Goal: Information Seeking & Learning: Learn about a topic

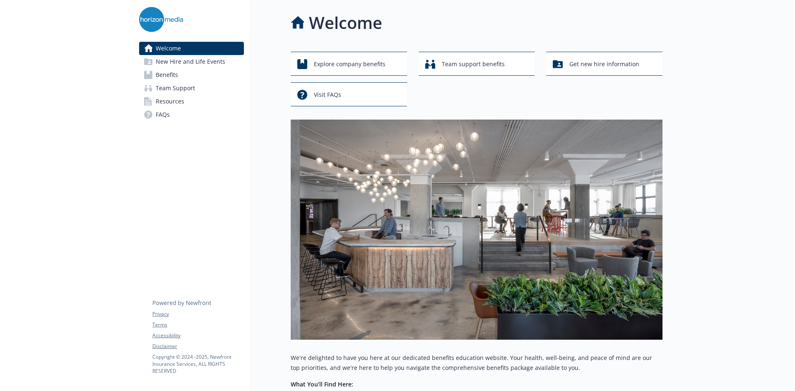
click at [200, 75] on link "Benefits" at bounding box center [191, 74] width 105 height 13
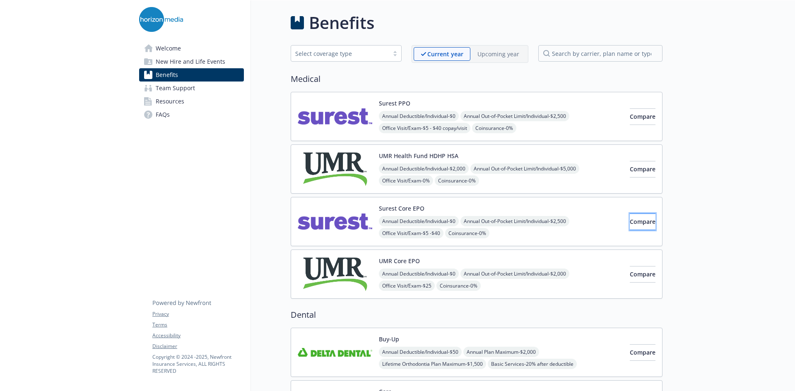
click at [634, 221] on span "Compare" at bounding box center [643, 222] width 26 height 8
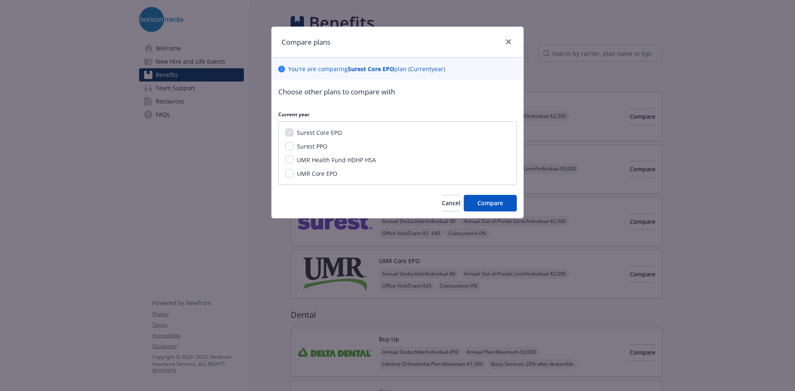
click at [452, 212] on div "Choose other plans to compare with Current year Surest Core EPO Surest PPO UMR …" at bounding box center [398, 149] width 252 height 138
click at [442, 207] on button "Cancel" at bounding box center [451, 203] width 19 height 17
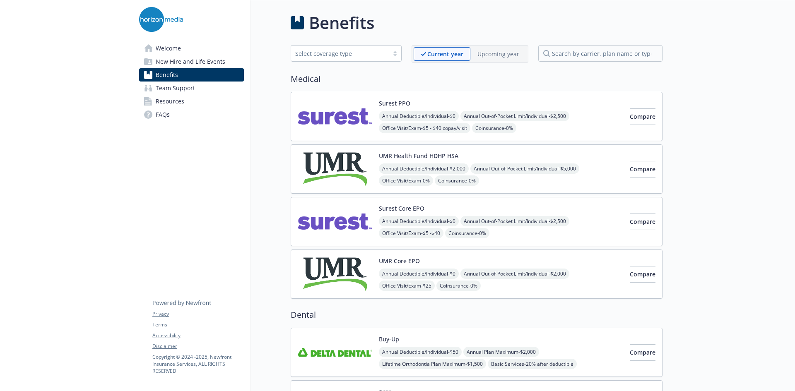
click at [400, 222] on span "Annual Deductible/Individual - $0" at bounding box center [419, 221] width 80 height 10
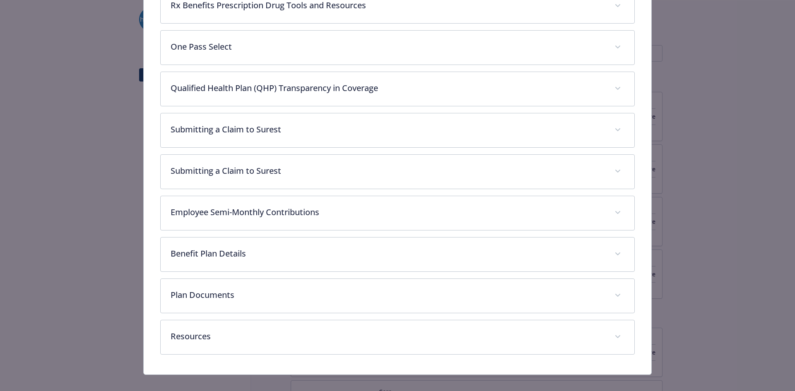
scroll to position [408, 0]
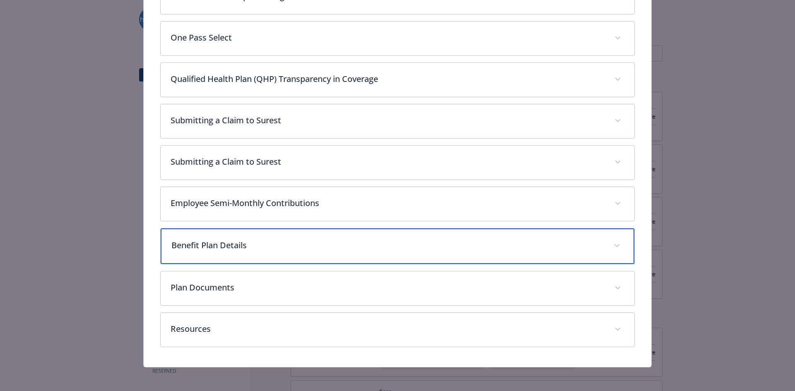
click at [237, 246] on p "Benefit Plan Details" at bounding box center [387, 245] width 433 height 12
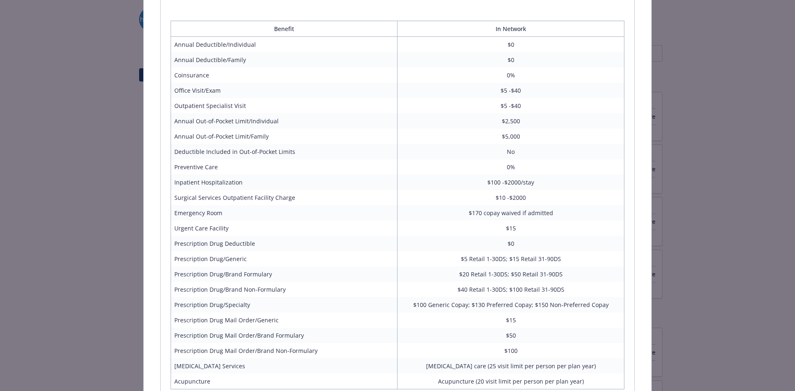
scroll to position [655, 0]
drag, startPoint x: 520, startPoint y: 168, endPoint x: 185, endPoint y: 165, distance: 334.6
click at [185, 165] on tr "Preventive Care 0%" at bounding box center [398, 167] width 454 height 15
click at [497, 206] on td "$170 copay waived if admitted" at bounding box center [511, 213] width 227 height 15
drag, startPoint x: 554, startPoint y: 91, endPoint x: 482, endPoint y: 91, distance: 72.5
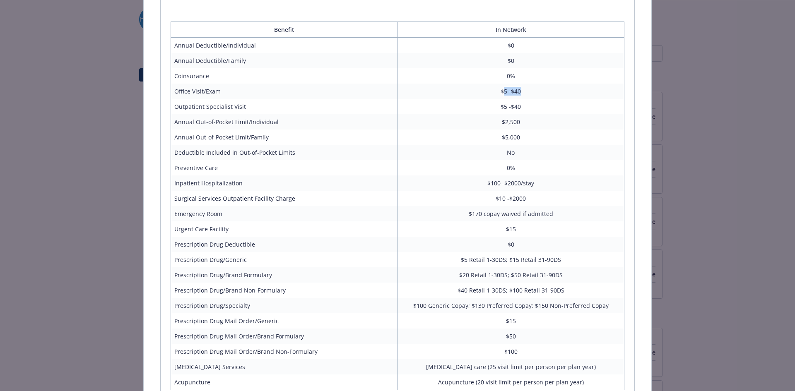
click at [482, 91] on td "$5 -$40" at bounding box center [511, 91] width 227 height 15
drag, startPoint x: 219, startPoint y: 113, endPoint x: 241, endPoint y: 109, distance: 22.7
click at [241, 109] on tbody "Annual Deductible/Individual $0 Annual Deductible/Family $0 Coinsurance 0% Offi…" at bounding box center [398, 214] width 454 height 353
click at [293, 106] on td "Outpatient Specialist Visit" at bounding box center [284, 106] width 227 height 15
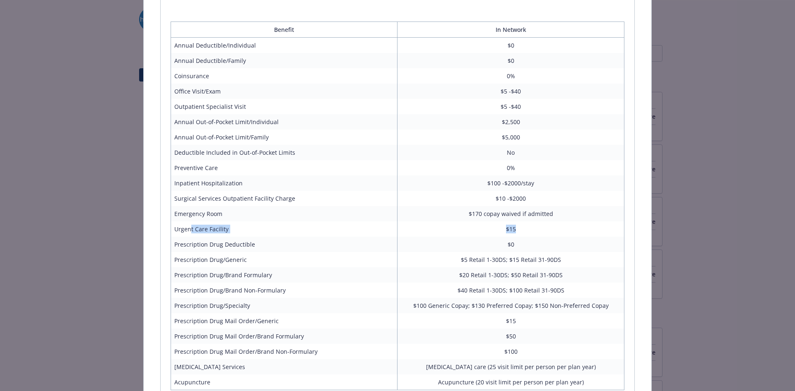
drag, startPoint x: 189, startPoint y: 232, endPoint x: 540, endPoint y: 222, distance: 350.9
click at [540, 222] on tr "Urgent Care Facility $15" at bounding box center [398, 229] width 454 height 15
click at [540, 222] on td "$15" at bounding box center [511, 229] width 227 height 15
drag, startPoint x: 470, startPoint y: 239, endPoint x: 214, endPoint y: 236, distance: 256.4
click at [214, 237] on tr "Prescription Drug Deductible $0" at bounding box center [398, 244] width 454 height 15
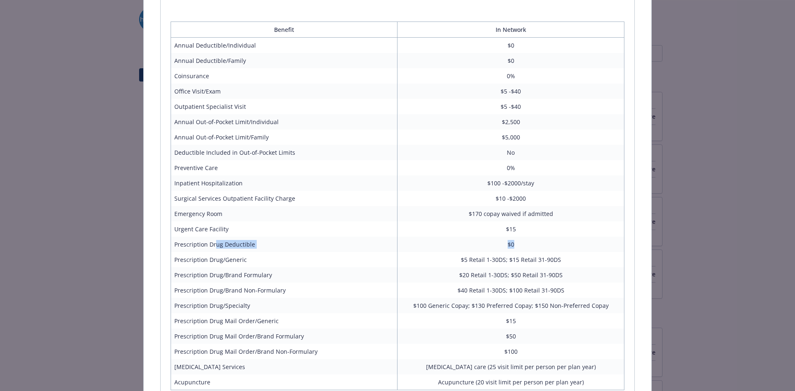
click at [214, 237] on td "Prescription Drug Deductible" at bounding box center [284, 244] width 227 height 15
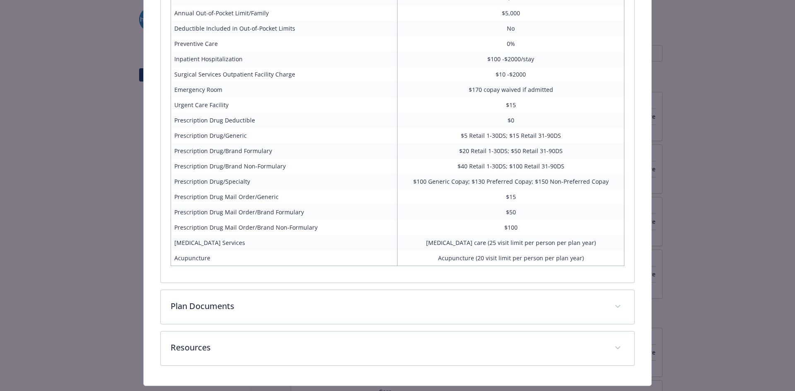
scroll to position [800, 0]
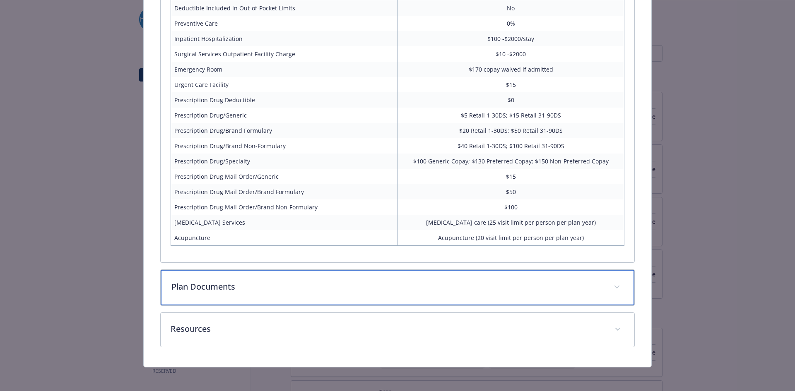
click at [247, 296] on div "Plan Documents" at bounding box center [398, 288] width 474 height 36
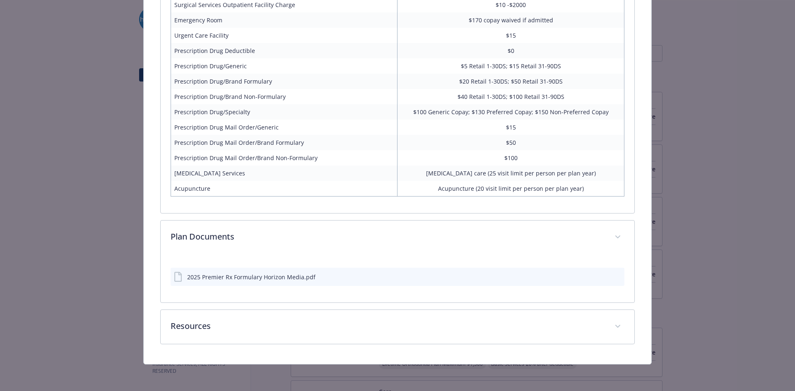
scroll to position [848, 0]
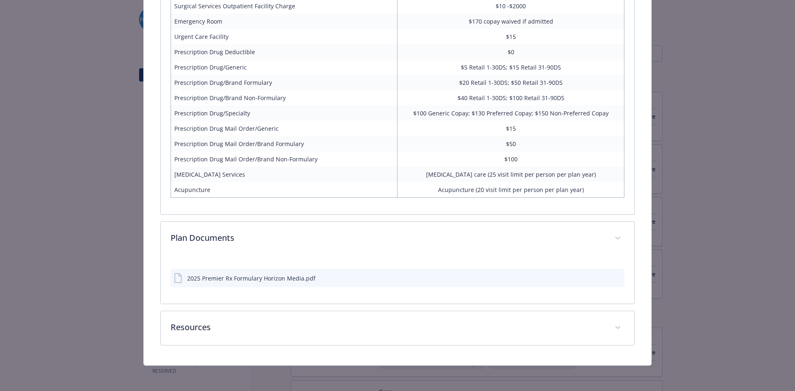
click at [267, 278] on div "2025 Premier Rx Formulary Horizon Media.pdf" at bounding box center [251, 278] width 128 height 9
click at [184, 275] on div "2025 Premier Rx Formulary Horizon Media.pdf" at bounding box center [245, 278] width 142 height 10
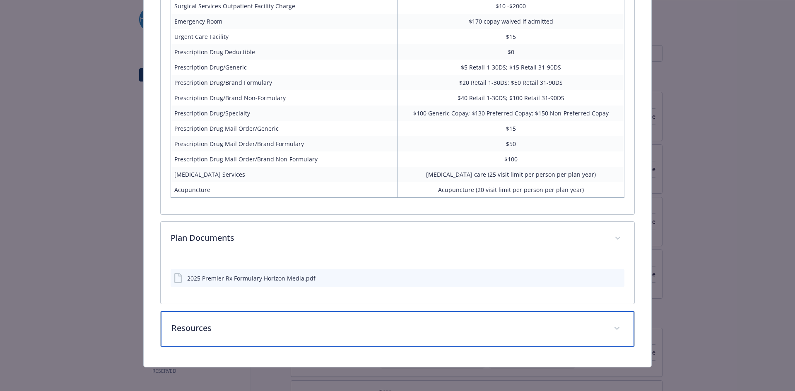
click at [220, 330] on p "Resources" at bounding box center [387, 328] width 433 height 12
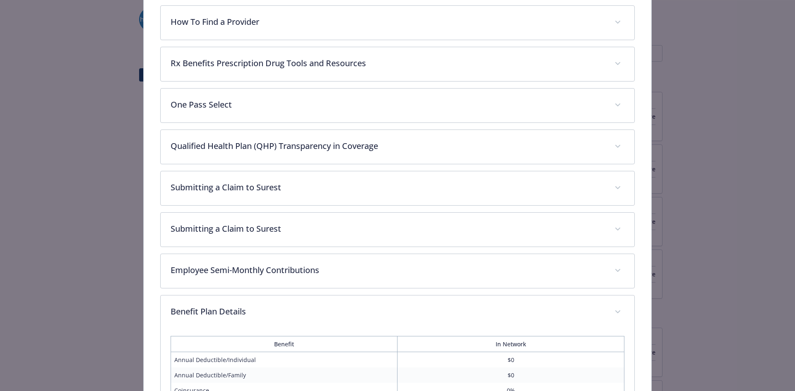
scroll to position [227, 0]
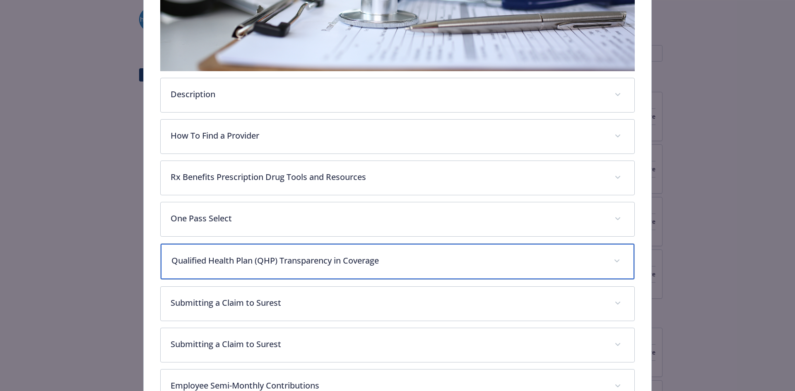
click at [287, 265] on p "Qualified Health Plan (QHP) Transparency in Coverage" at bounding box center [387, 261] width 433 height 12
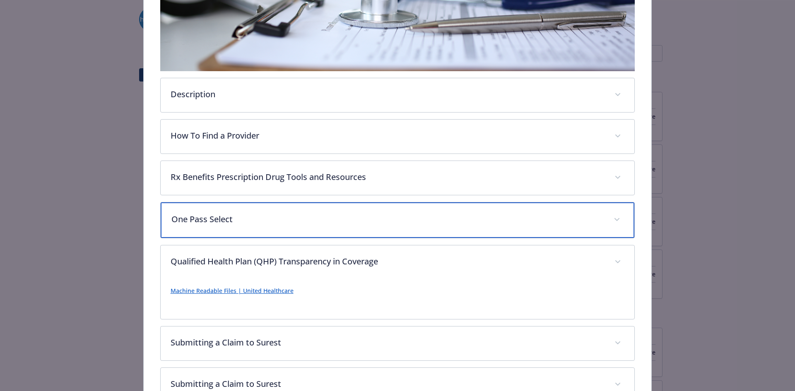
click at [298, 216] on p "One Pass Select" at bounding box center [387, 219] width 433 height 12
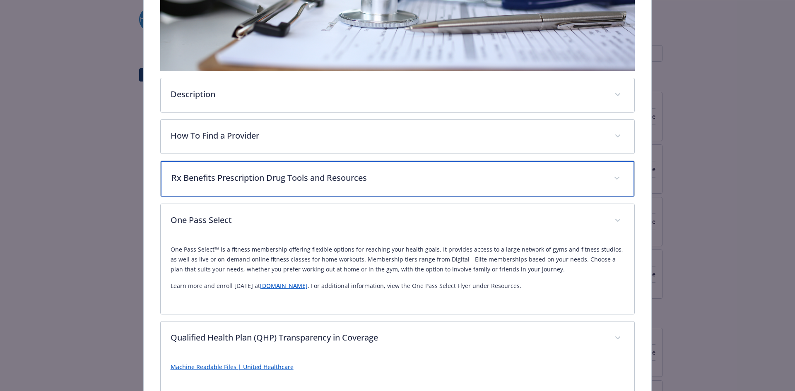
click at [312, 182] on p "Rx Benefits Prescription Drug Tools and Resources" at bounding box center [387, 178] width 433 height 12
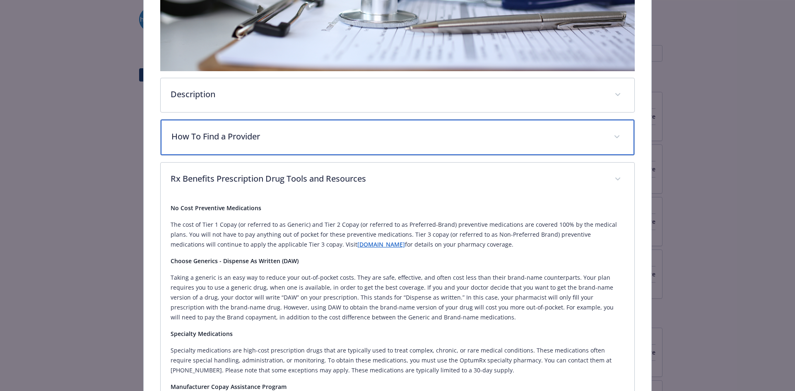
click at [309, 135] on p "How To Find a Provider" at bounding box center [387, 136] width 433 height 12
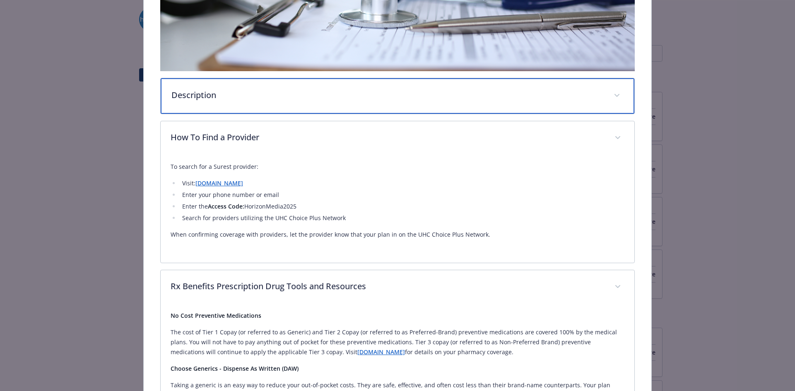
click at [304, 91] on p "Description" at bounding box center [387, 95] width 433 height 12
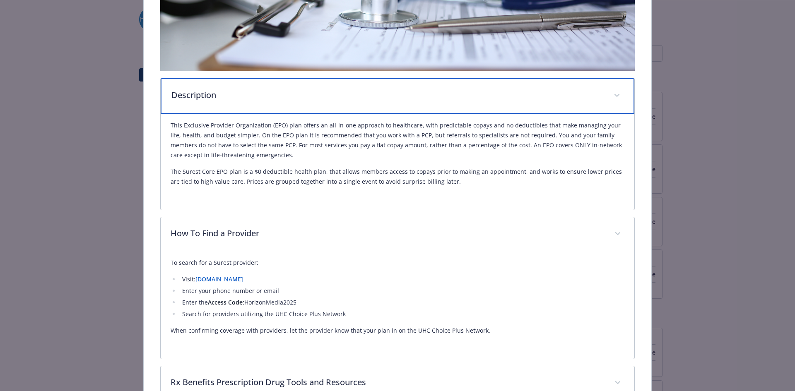
click at [327, 98] on p "Description" at bounding box center [387, 95] width 433 height 12
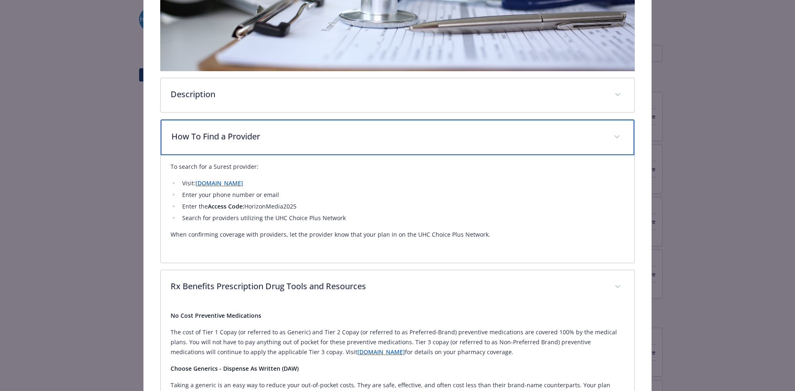
click at [285, 145] on div "How To Find a Provider" at bounding box center [398, 138] width 474 height 36
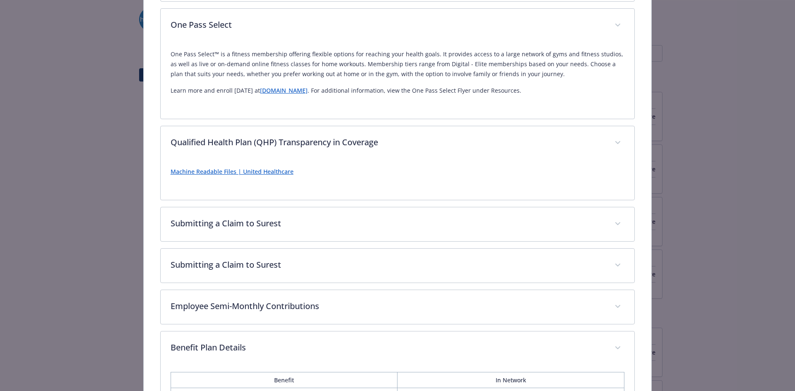
scroll to position [1179, 0]
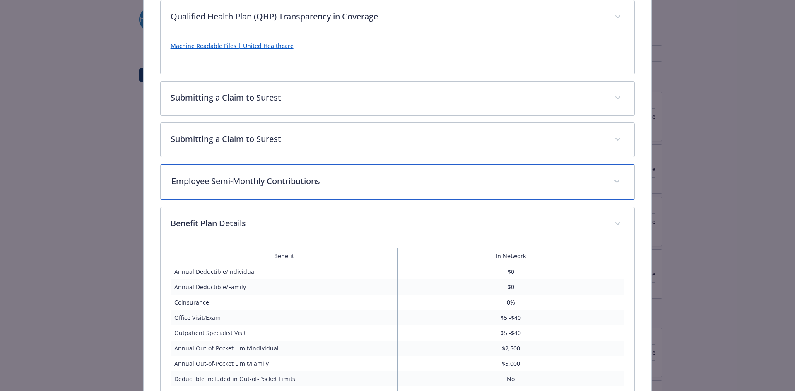
click at [276, 188] on div "Employee Semi-Monthly Contributions" at bounding box center [398, 182] width 474 height 36
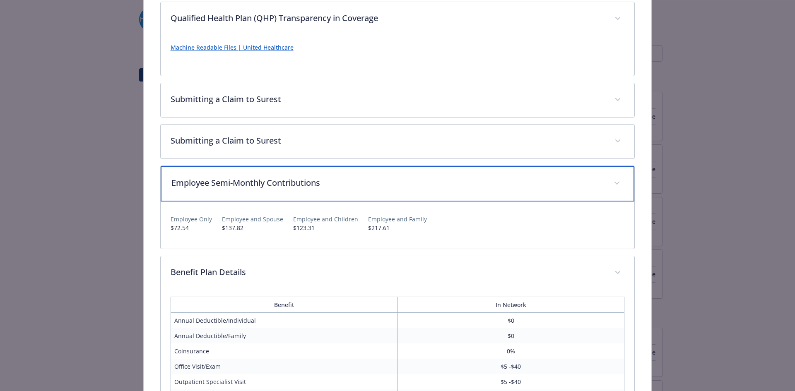
click at [276, 188] on p "Employee Semi-Monthly Contributions" at bounding box center [387, 183] width 433 height 12
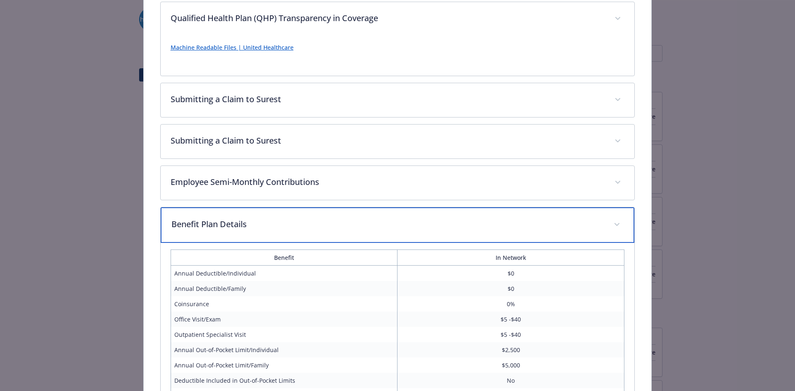
click at [274, 223] on p "Benefit Plan Details" at bounding box center [387, 224] width 433 height 12
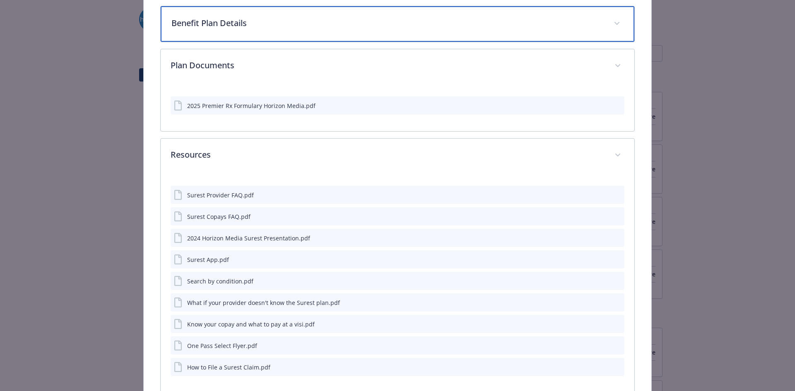
scroll to position [1384, 0]
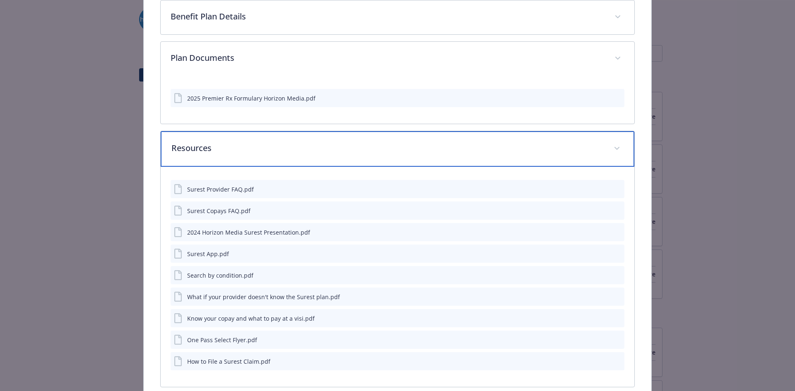
click at [287, 142] on p "Resources" at bounding box center [387, 148] width 433 height 12
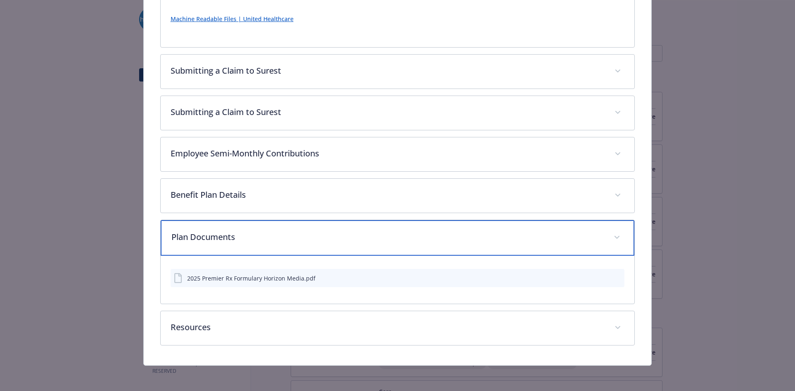
click at [258, 220] on div "Plan Documents" at bounding box center [398, 238] width 474 height 36
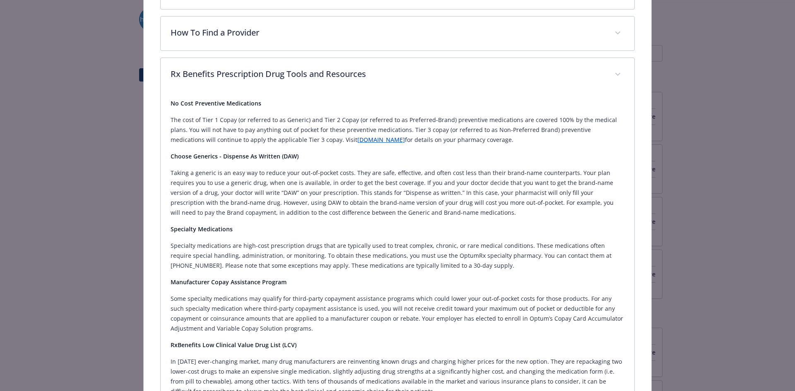
scroll to position [205, 0]
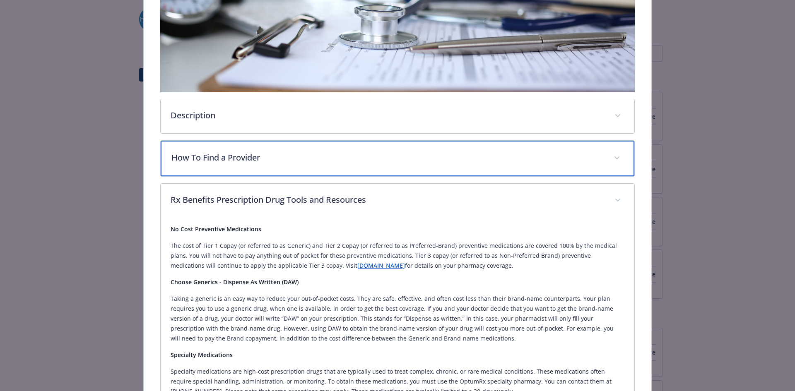
click at [239, 166] on div "How To Find a Provider" at bounding box center [398, 159] width 474 height 36
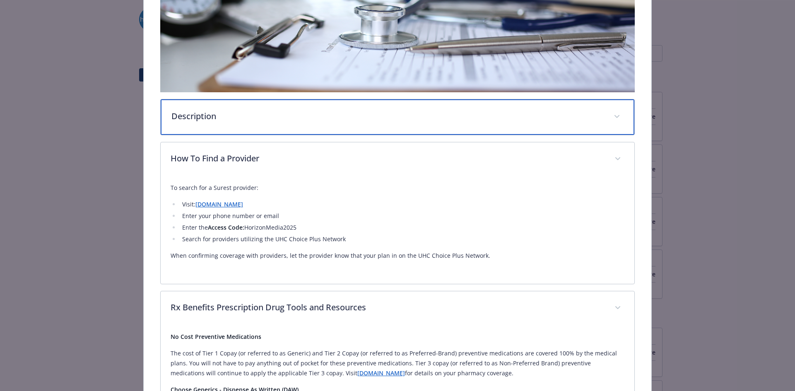
click at [303, 116] on p "Description" at bounding box center [387, 116] width 433 height 12
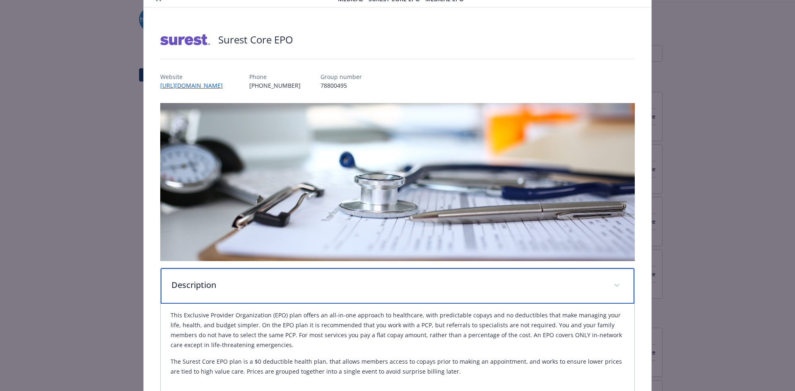
scroll to position [0, 0]
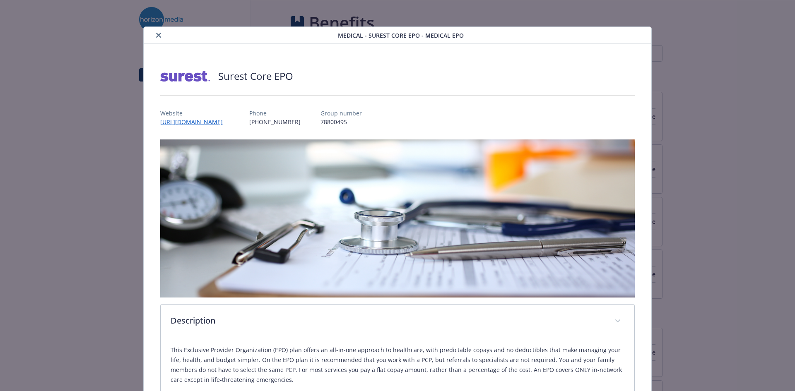
click at [339, 119] on p "78800495" at bounding box center [341, 122] width 41 height 9
copy p "78800495"
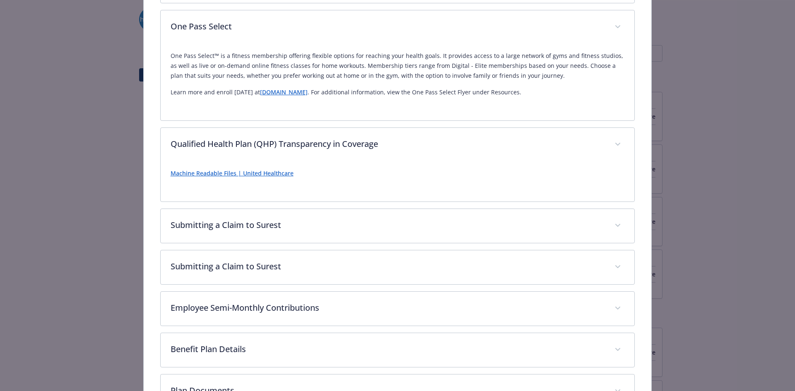
scroll to position [1360, 0]
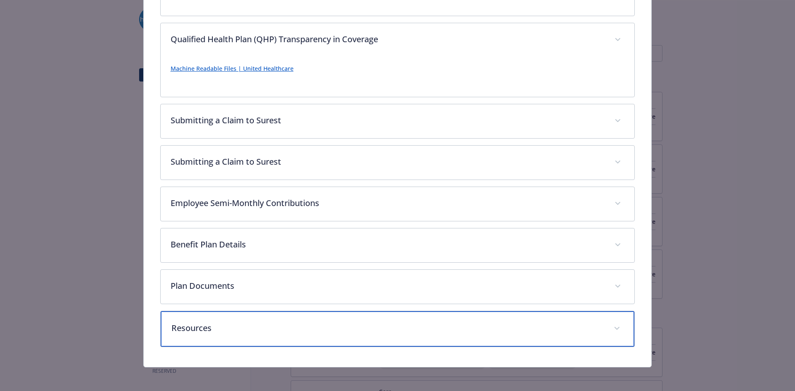
click at [190, 327] on p "Resources" at bounding box center [387, 328] width 433 height 12
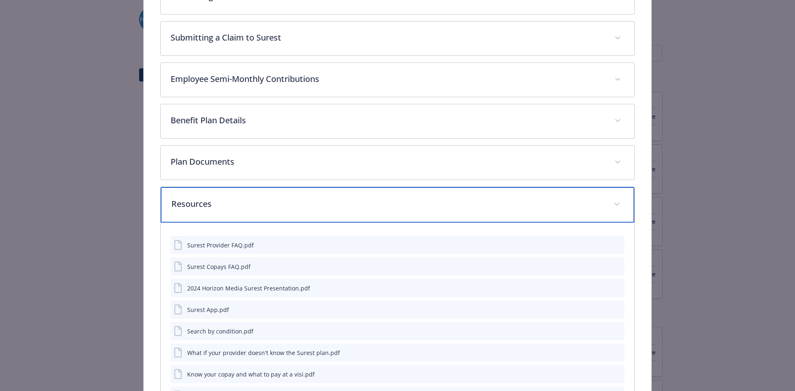
scroll to position [1526, 0]
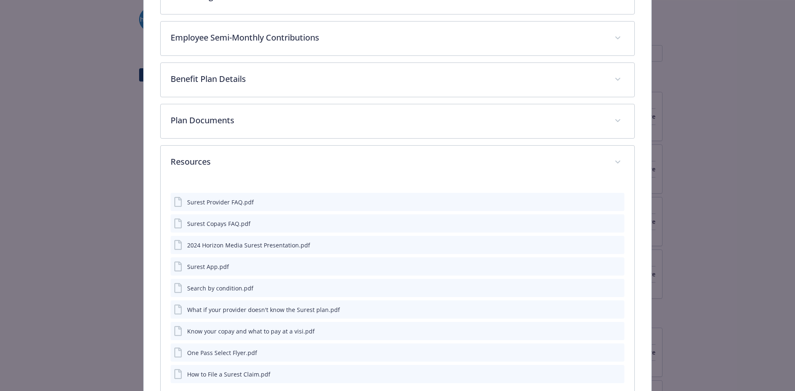
click at [247, 244] on div "2024 Horizon Media Surest Presentation.pdf" at bounding box center [248, 245] width 123 height 9
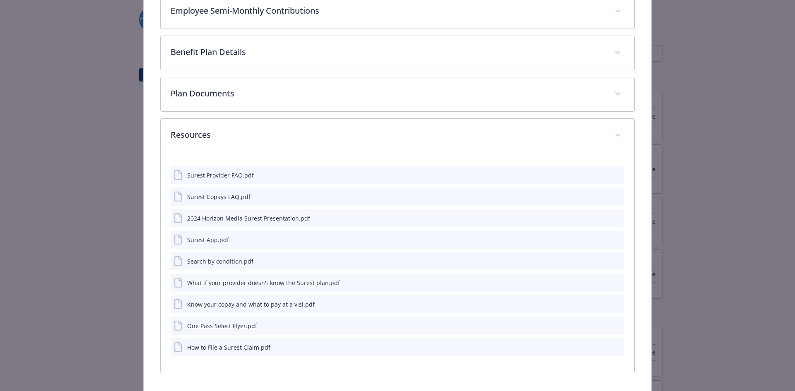
scroll to position [1567, 0]
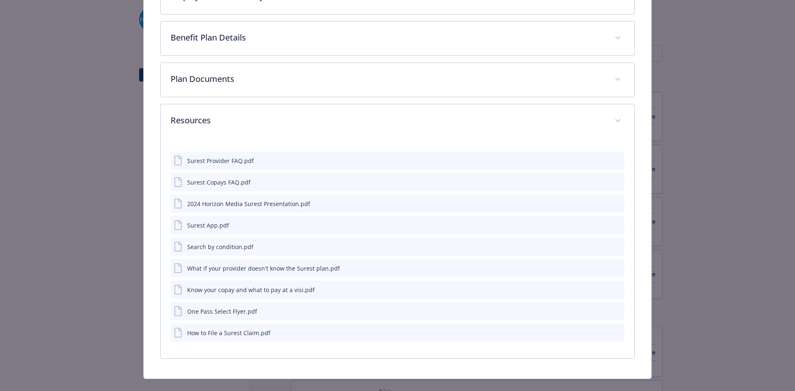
click at [614, 204] on icon "preview file" at bounding box center [616, 203] width 7 height 6
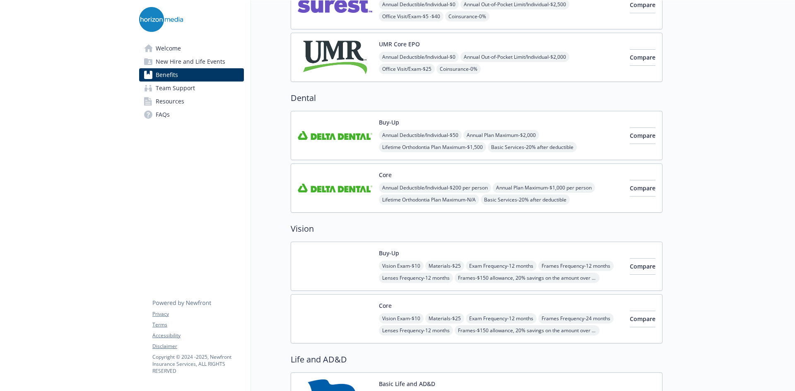
scroll to position [290, 0]
